Goal: Task Accomplishment & Management: Manage account settings

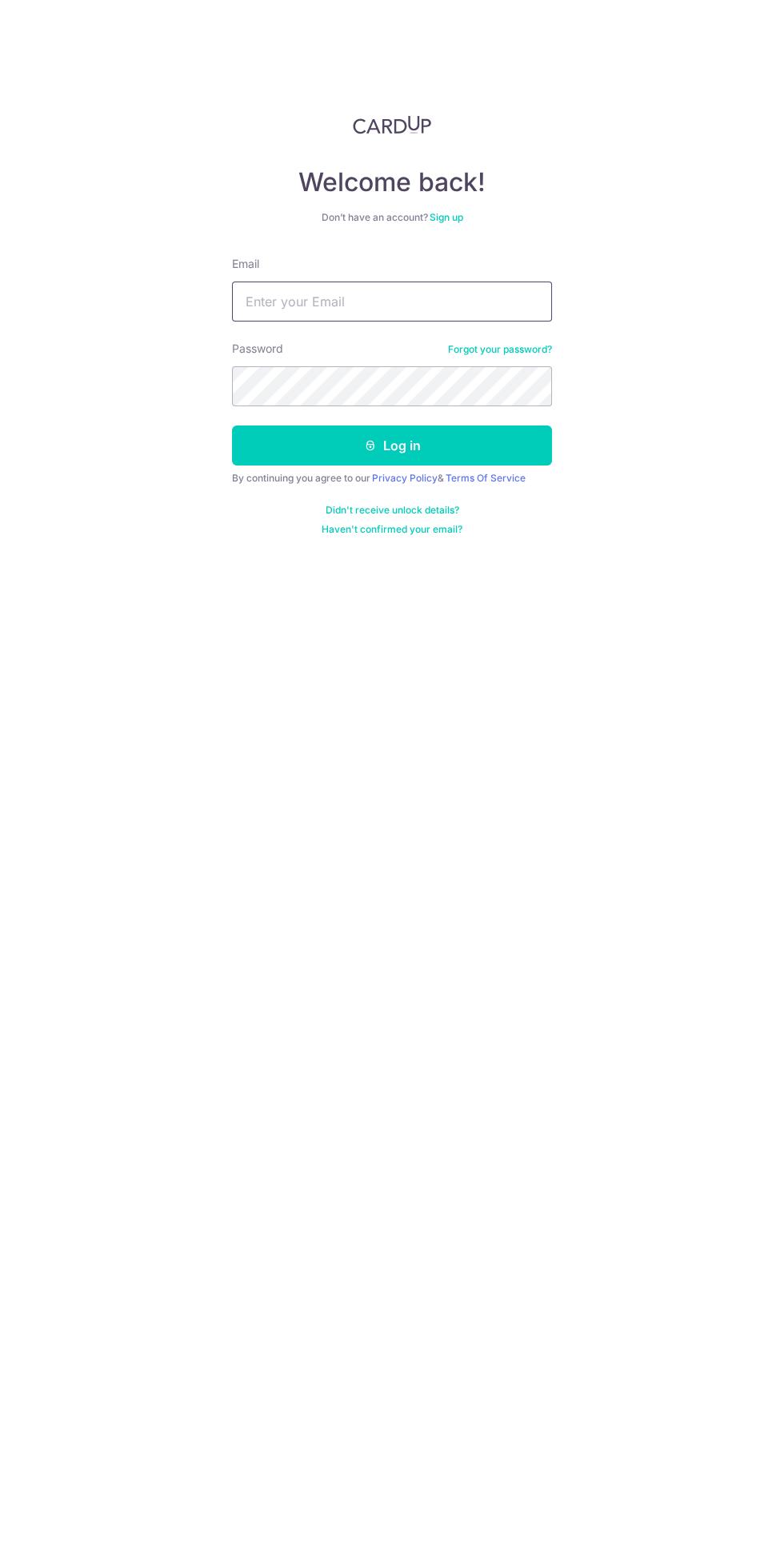
type input "[EMAIL_ADDRESS][DOMAIN_NAME]"
click at [232, 426] on button "Log in" at bounding box center [392, 446] width 320 height 40
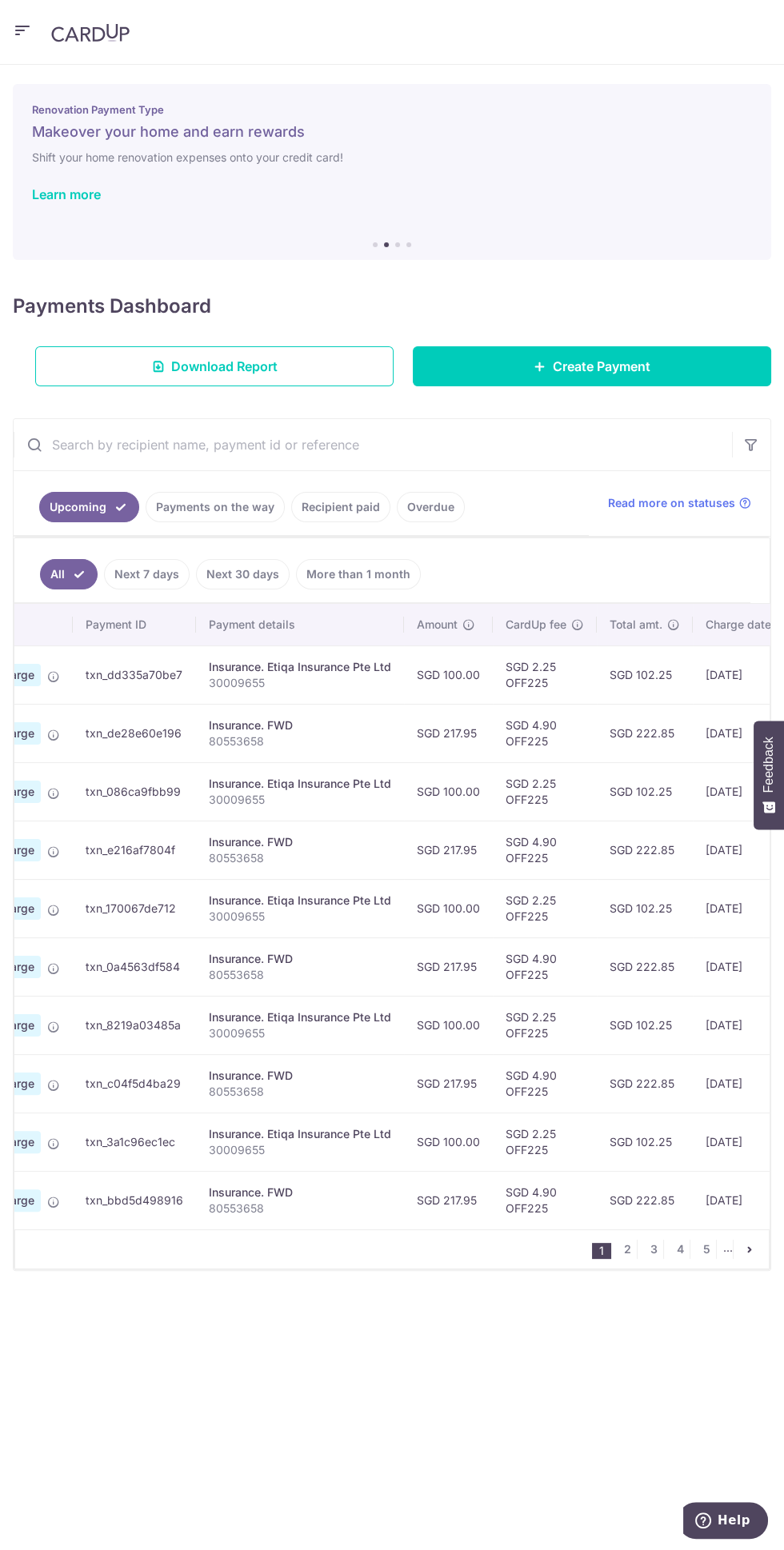
scroll to position [0, 144]
